Goal: Transaction & Acquisition: Purchase product/service

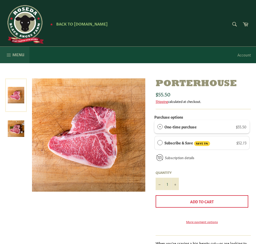
click at [6, 52] on button "Menu Site navigation" at bounding box center [14, 55] width 29 height 17
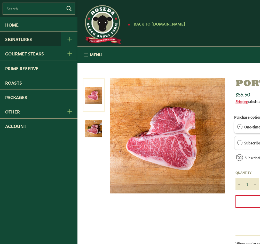
click at [16, 37] on link "Signatures" at bounding box center [30, 39] width 61 height 14
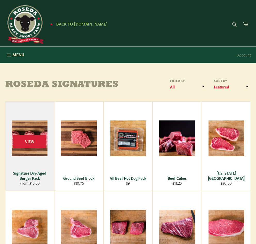
click at [30, 169] on div "View" at bounding box center [29, 146] width 49 height 89
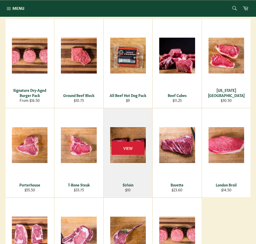
scroll to position [78, 0]
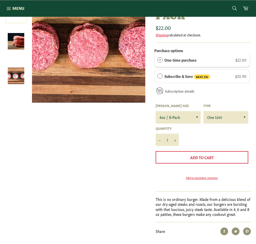
scroll to position [78, 0]
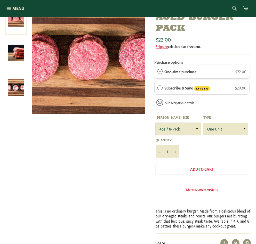
click at [199, 128] on select "4oz / 8-Pack 6oz / 4-Pack 8oz / 4-Pack" at bounding box center [178, 129] width 45 height 12
select select "8oz / 4-Pack"
click at [156, 123] on select "4oz / 8-Pack 6oz / 4-Pack 8oz / 4-Pack" at bounding box center [178, 129] width 45 height 12
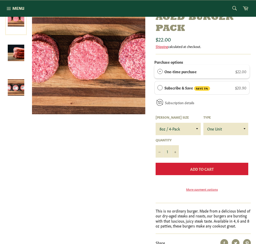
click at [206, 170] on span "Add to Cart" at bounding box center [202, 169] width 24 height 5
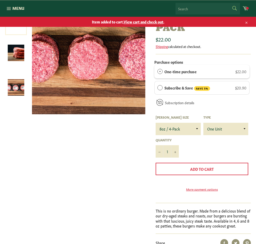
click at [229, 6] on form "Search Search" at bounding box center [208, 9] width 65 height 12
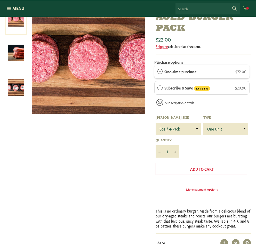
click at [246, 8] on span at bounding box center [247, 8] width 3 height 3
